Goal: Information Seeking & Learning: Learn about a topic

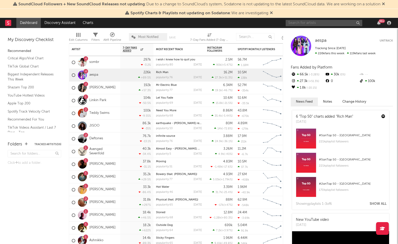
click at [318, 25] on input "text" at bounding box center [323, 23] width 77 height 6
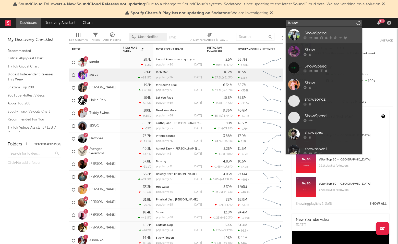
type input "ishow"
click at [305, 37] on icon at bounding box center [304, 37] width 3 height 3
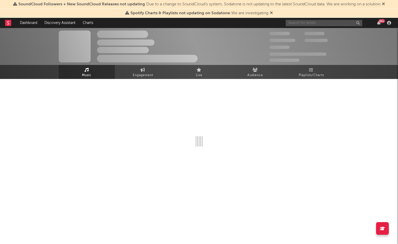
click at [300, 22] on input "text" at bounding box center [323, 23] width 77 height 6
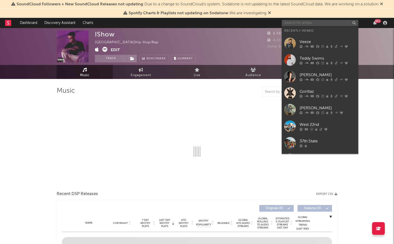
select select "1w"
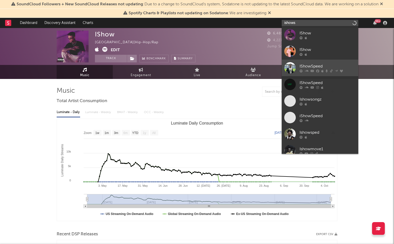
type input "ishows"
click at [308, 68] on div "IShowSpeed" at bounding box center [327, 66] width 56 height 6
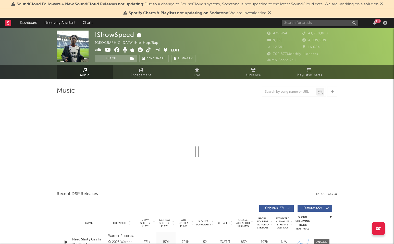
select select "6m"
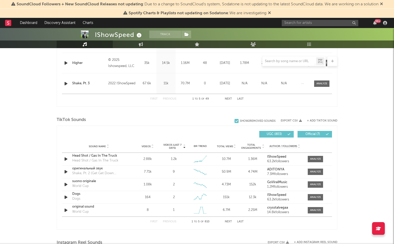
scroll to position [283, 0]
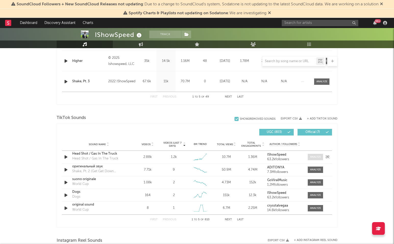
click at [310, 155] on span at bounding box center [315, 157] width 15 height 6
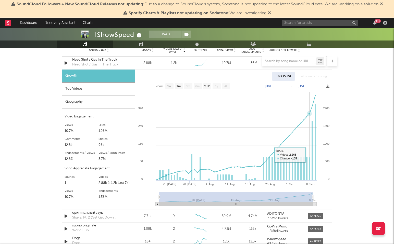
scroll to position [377, 0]
click at [167, 85] on text "1w" at bounding box center [169, 86] width 4 height 4
select select "1w"
type input "[DATE]"
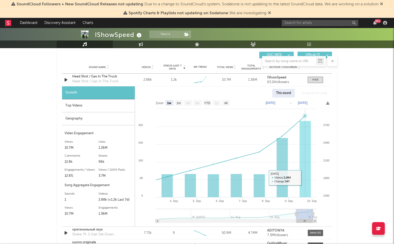
scroll to position [353, 0]
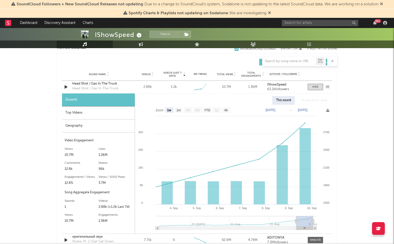
click at [114, 84] on div "Head Shot / Gas In The Truck" at bounding box center [98, 83] width 53 height 5
